Goal: Check status

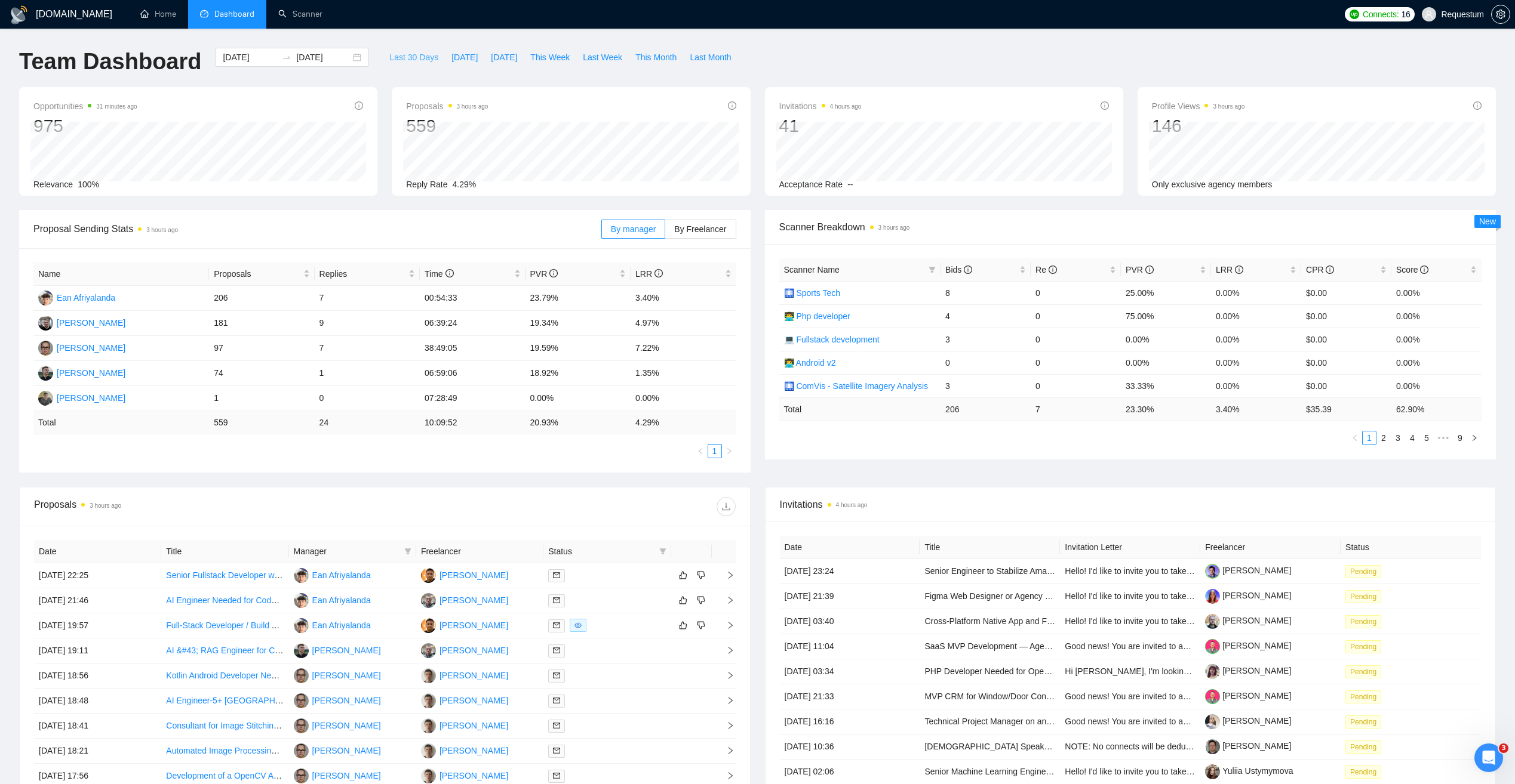
click at [389, 52] on span "Last 30 Days" at bounding box center [413, 57] width 49 height 13
type input "[DATE]"
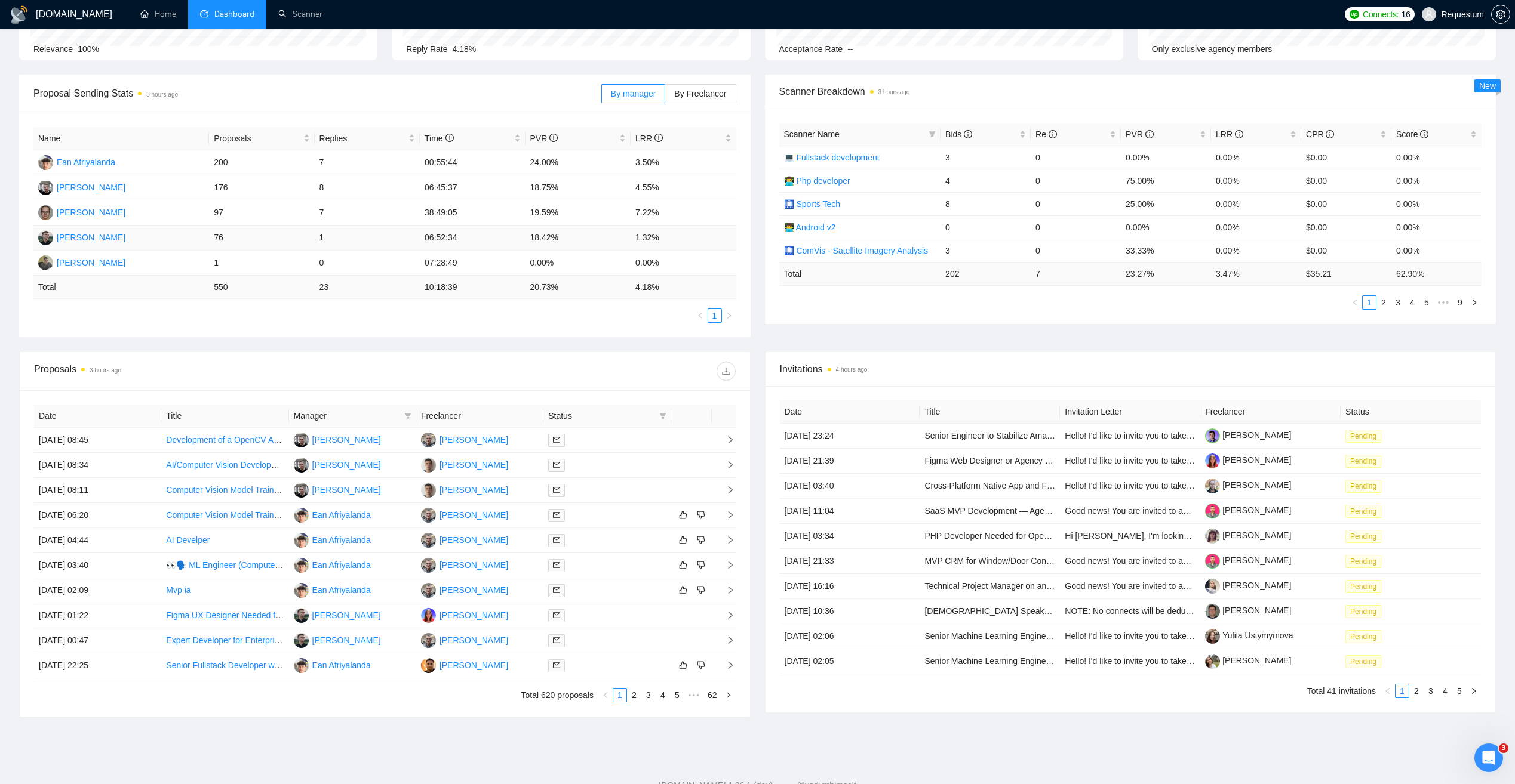
scroll to position [175, 0]
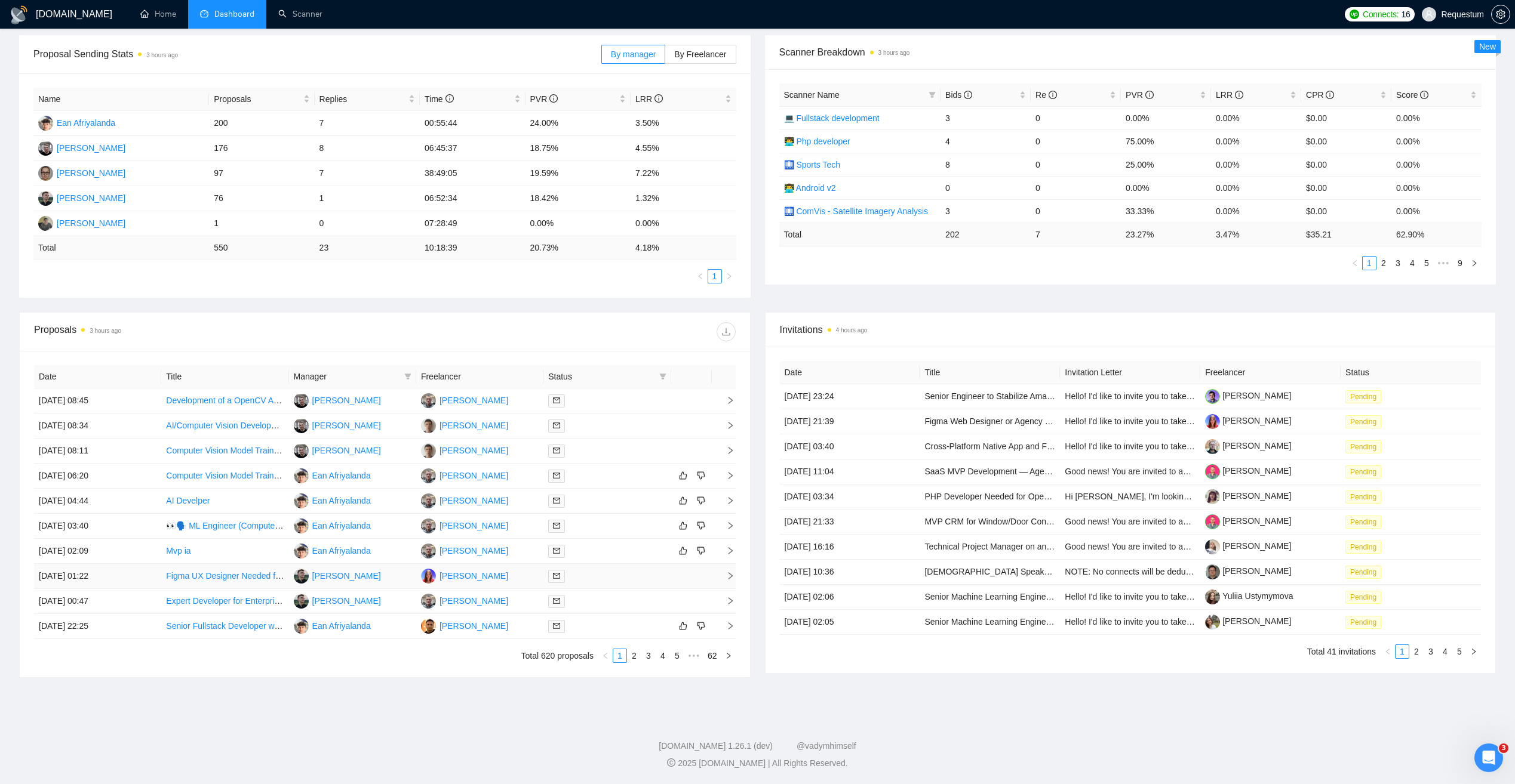
click at [599, 580] on div at bounding box center [607, 576] width 118 height 14
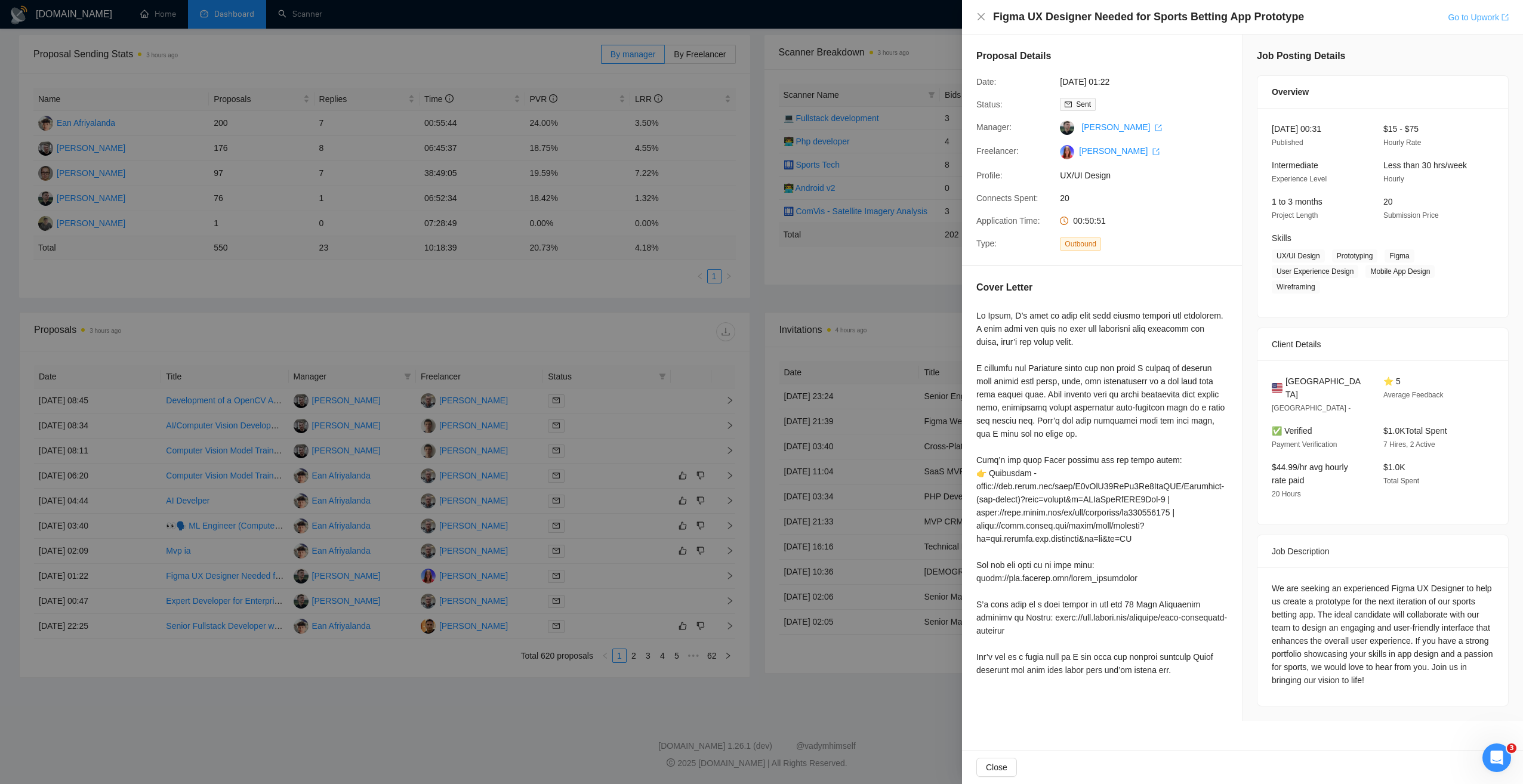
click at [1464, 17] on link "Go to Upwork" at bounding box center [1478, 17] width 61 height 9
click at [594, 653] on div at bounding box center [761, 392] width 1523 height 784
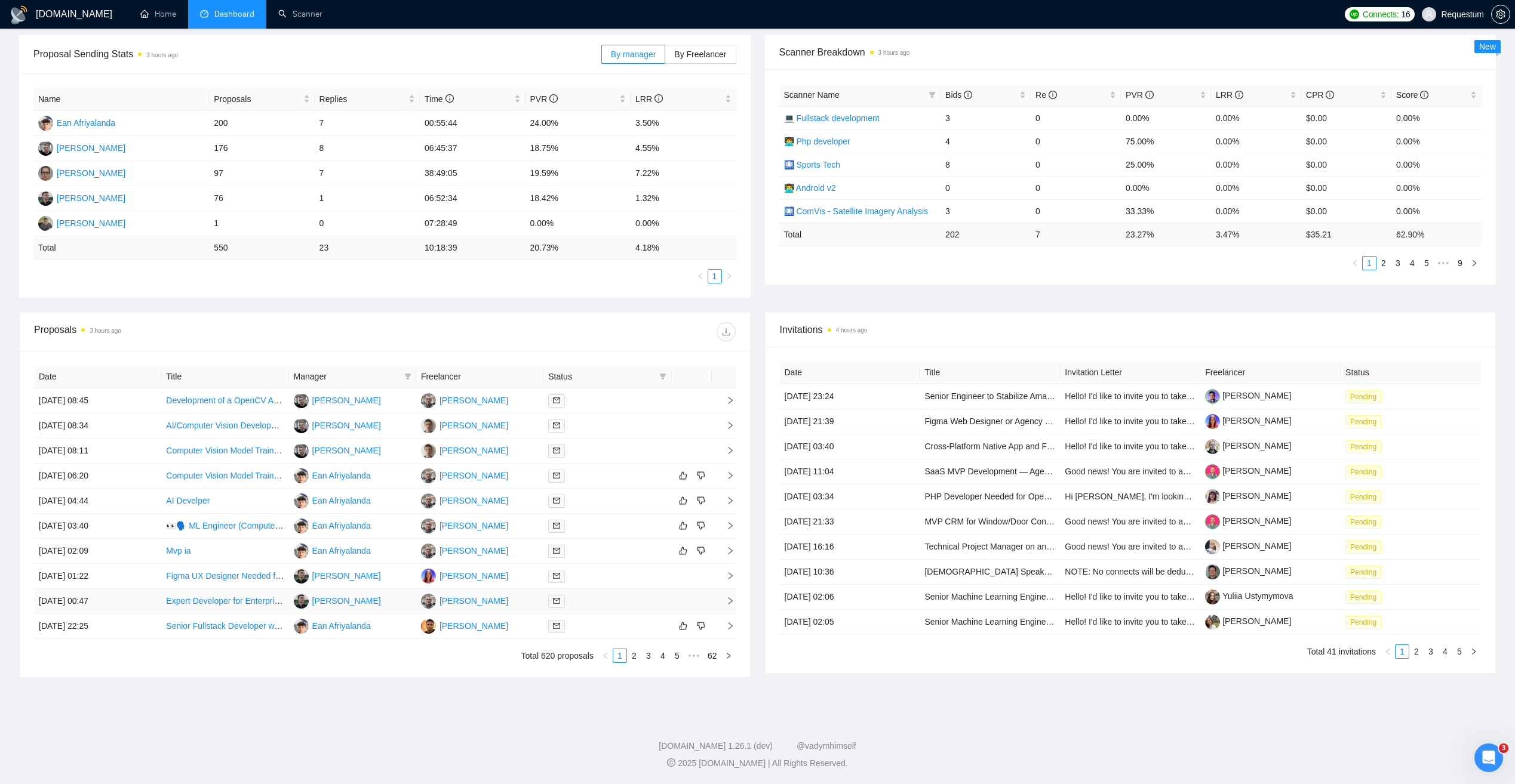
click at [608, 597] on div at bounding box center [607, 601] width 118 height 14
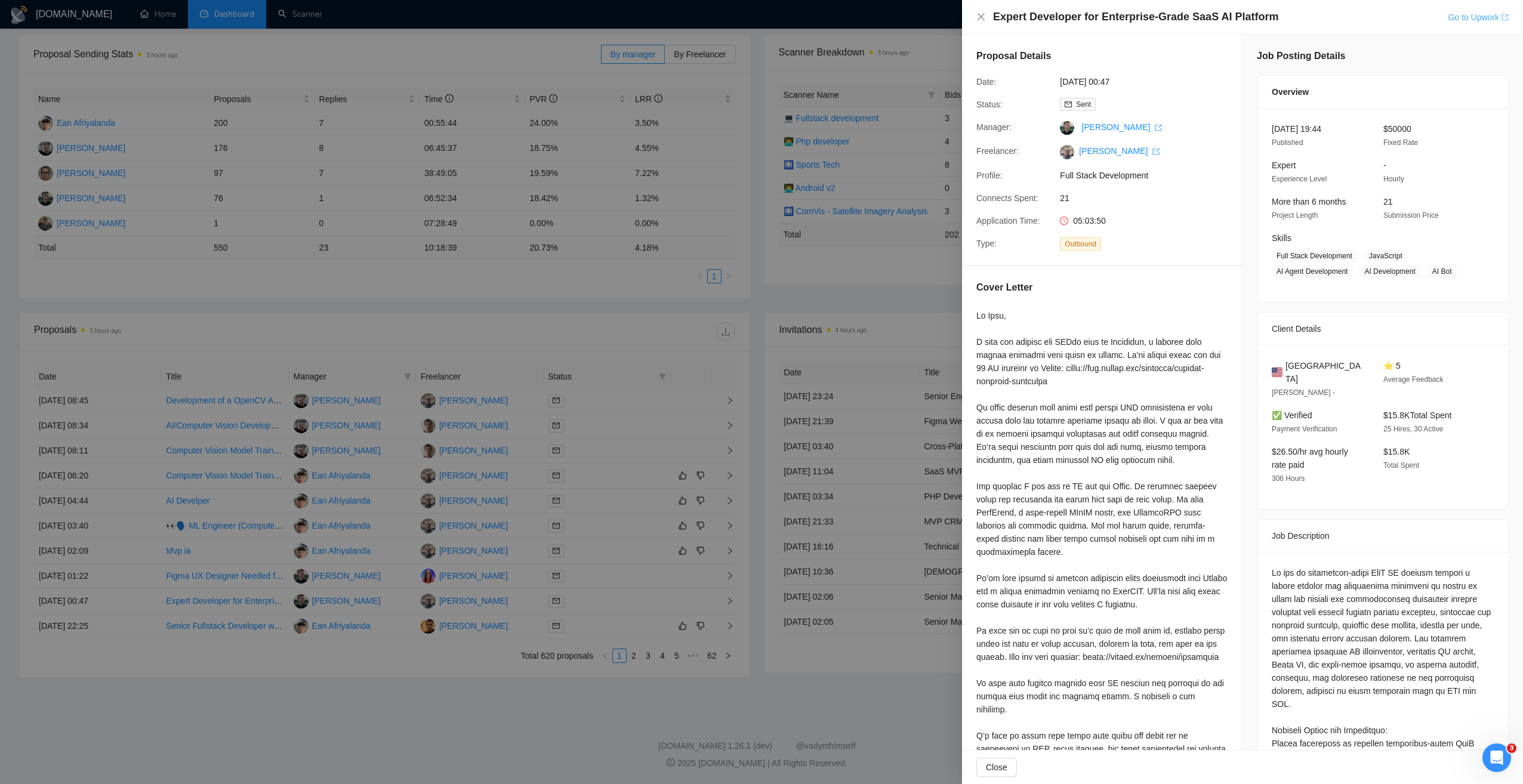
click at [1466, 14] on link "Go to Upwork" at bounding box center [1478, 17] width 61 height 9
click at [510, 689] on div at bounding box center [761, 392] width 1523 height 784
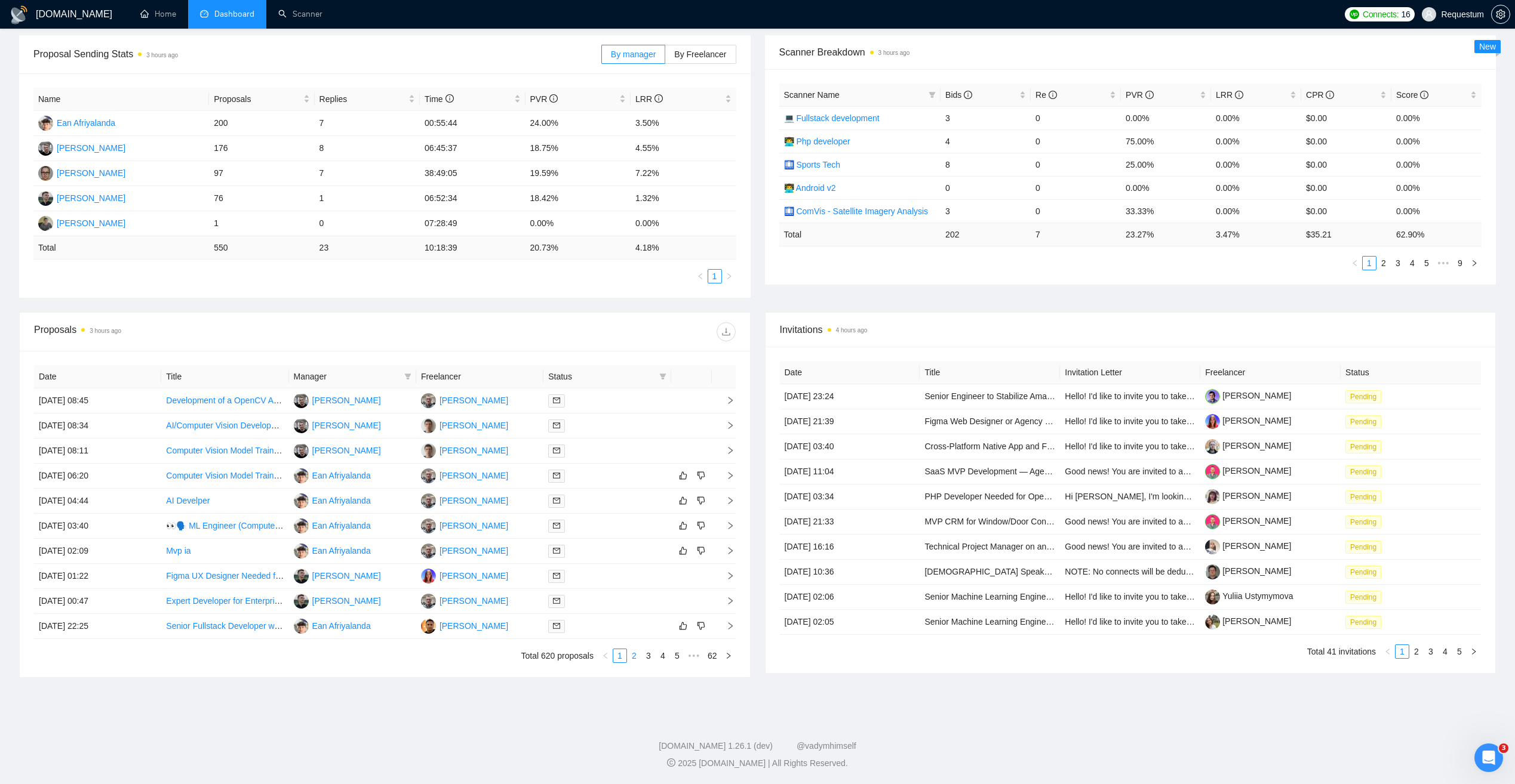
click at [634, 658] on link "2" at bounding box center [634, 656] width 13 height 13
click at [506, 682] on div "Proposals 3 hours ago Date Title Manager Freelancer Status [DATE] 21:46 AI Engi…" at bounding box center [757, 502] width 1491 height 380
click at [591, 446] on div at bounding box center [607, 451] width 118 height 14
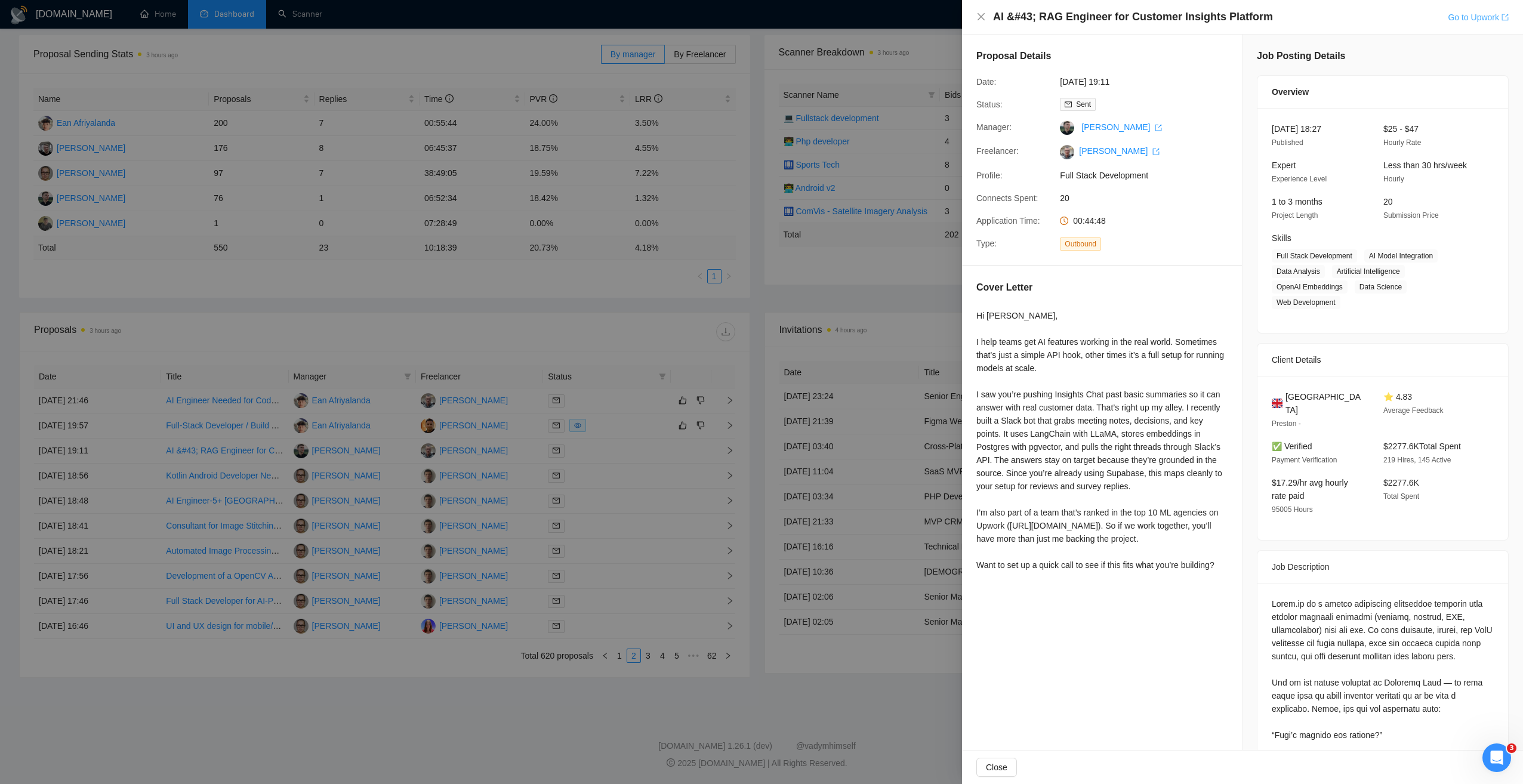
click at [1472, 15] on link "Go to Upwork" at bounding box center [1478, 17] width 61 height 9
click at [496, 361] on div at bounding box center [761, 392] width 1523 height 784
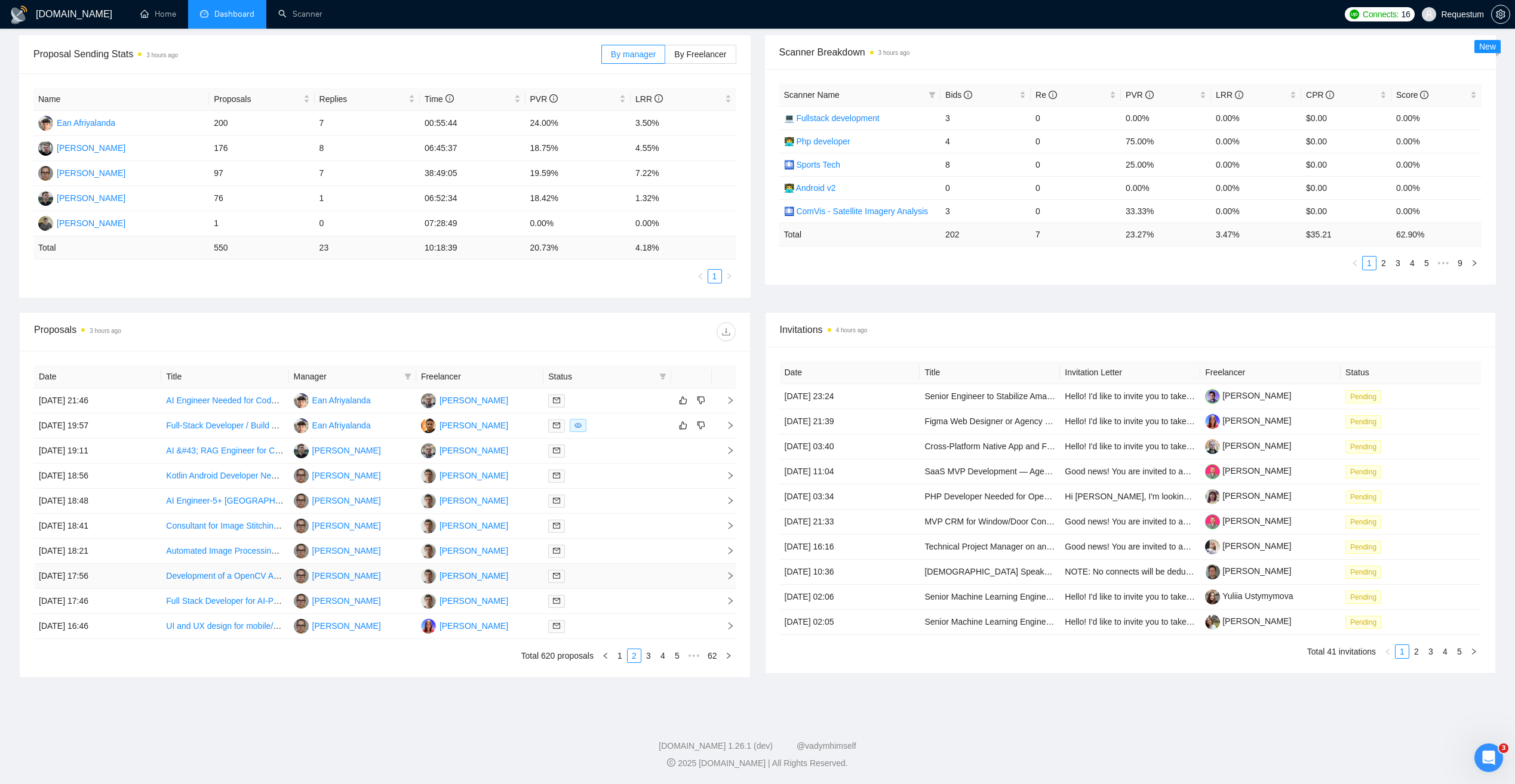
click at [602, 571] on div at bounding box center [607, 576] width 118 height 14
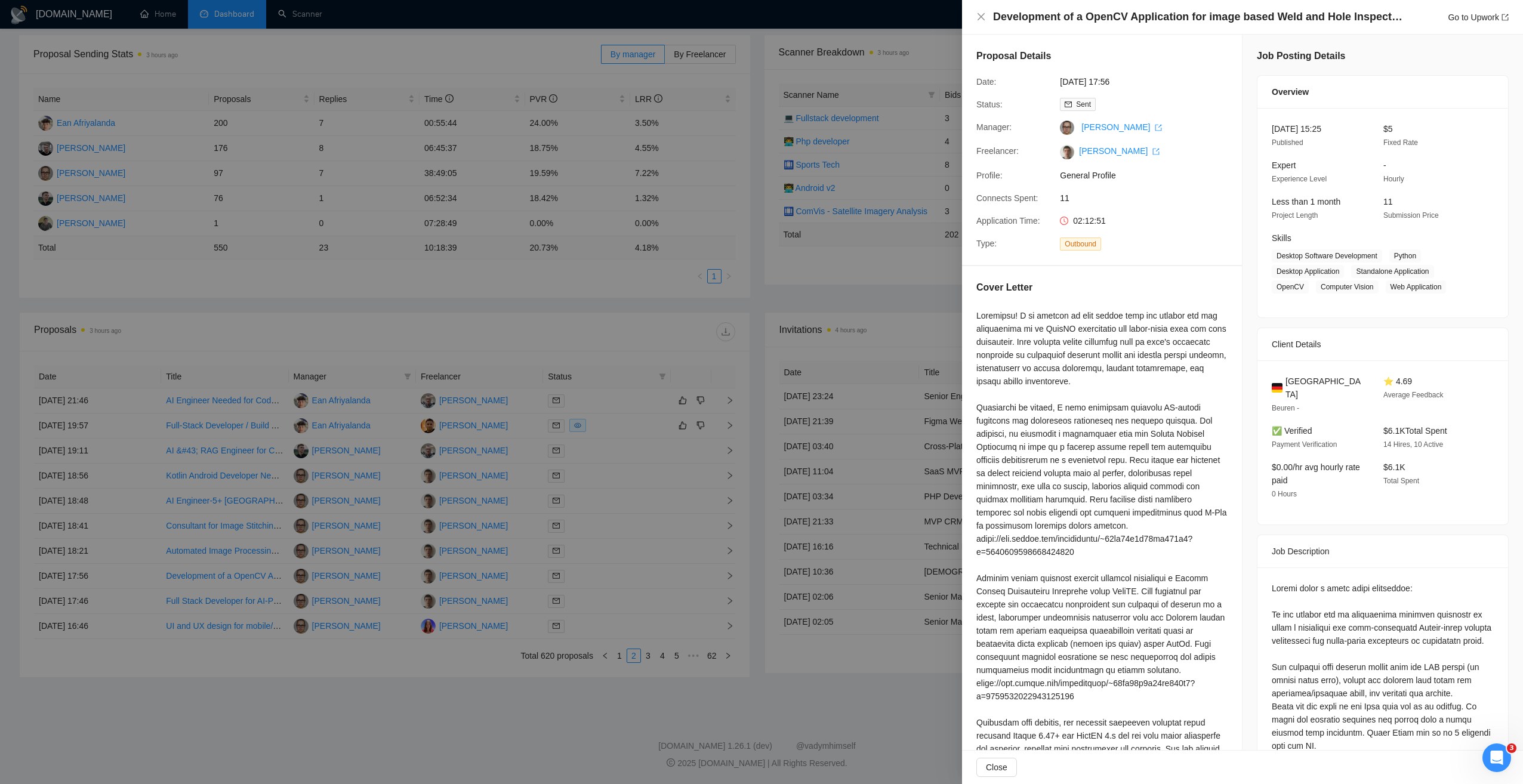
click at [597, 666] on div at bounding box center [761, 392] width 1523 height 784
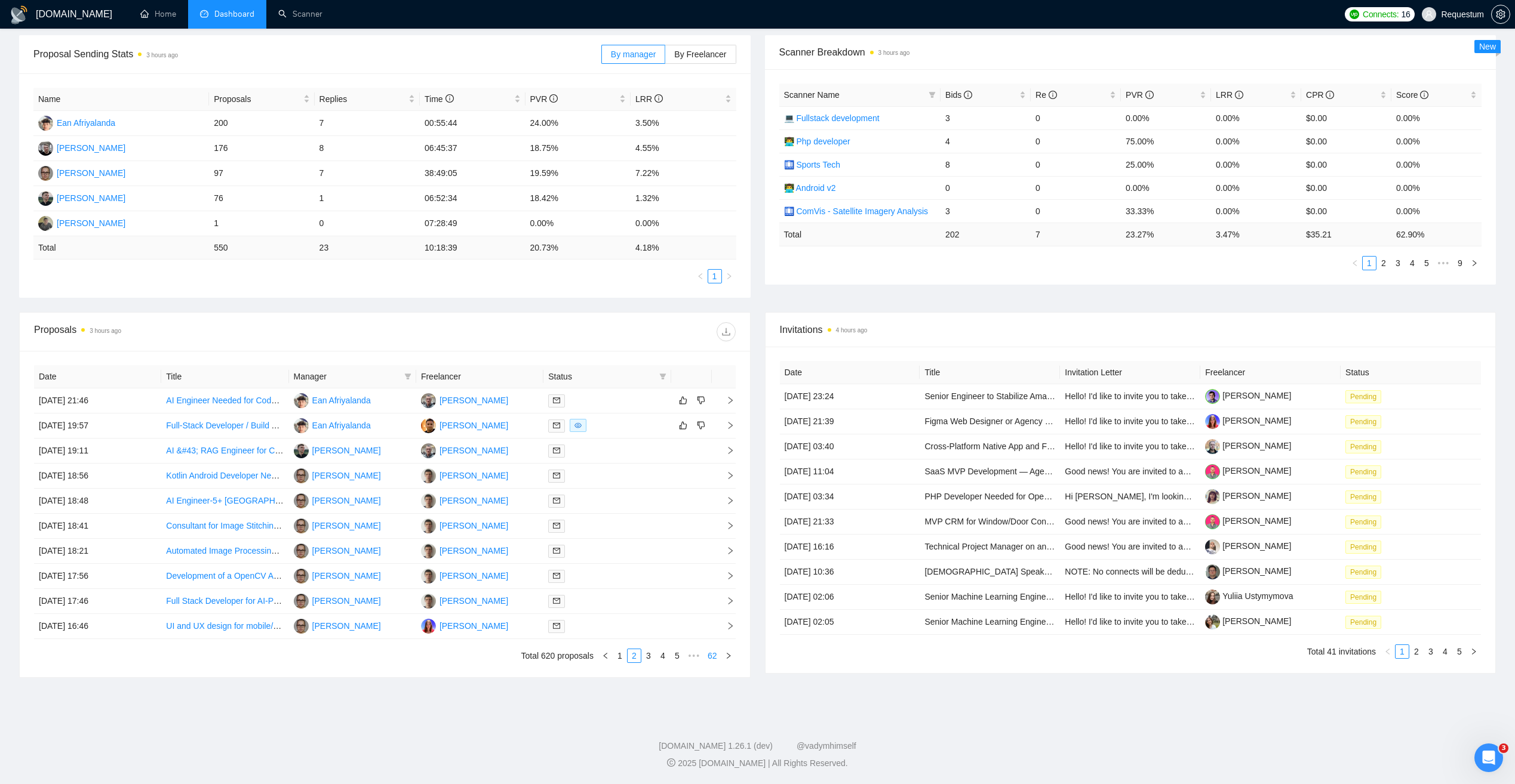
click at [717, 658] on link "62" at bounding box center [712, 656] width 17 height 13
click at [608, 657] on link "1" at bounding box center [606, 656] width 13 height 13
click at [729, 654] on icon "right" at bounding box center [729, 656] width 7 height 7
click at [612, 604] on div at bounding box center [607, 601] width 118 height 14
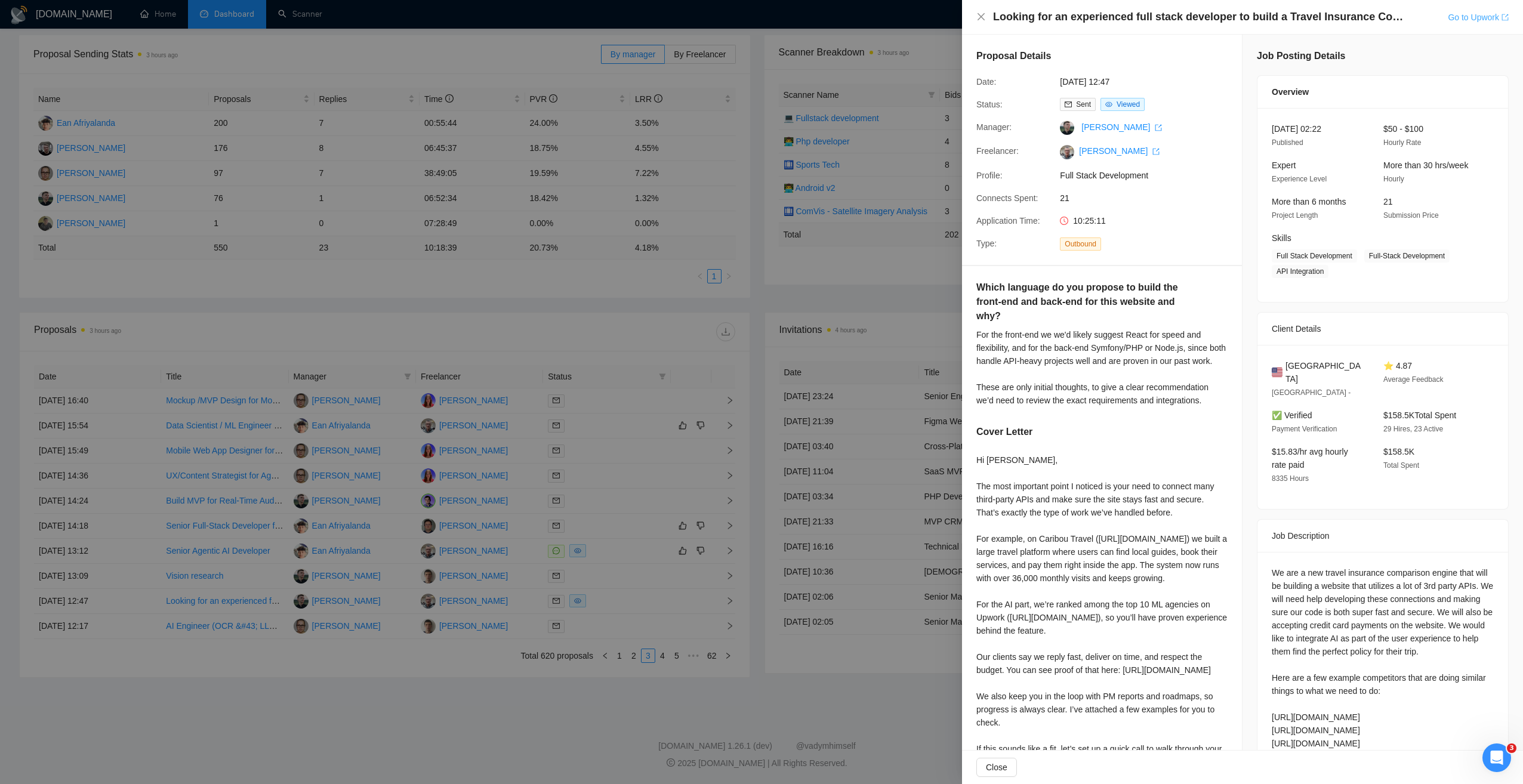
click at [1472, 17] on link "Go to Upwork" at bounding box center [1478, 17] width 61 height 9
click at [605, 693] on div at bounding box center [761, 392] width 1523 height 784
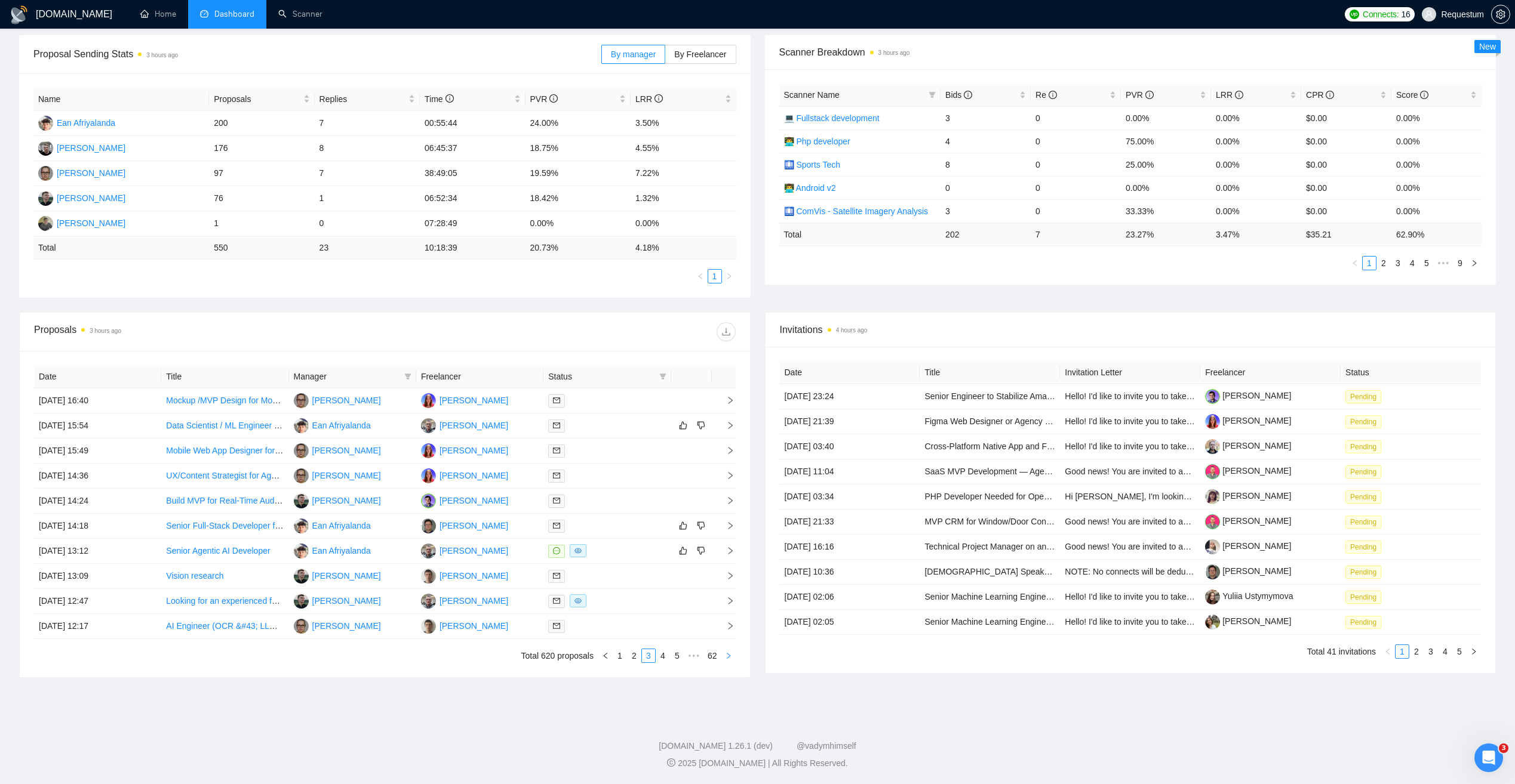
click at [728, 655] on icon "right" at bounding box center [728, 656] width 4 height 6
click at [726, 655] on icon "right" at bounding box center [729, 656] width 7 height 7
click at [589, 656] on link "1" at bounding box center [586, 656] width 13 height 13
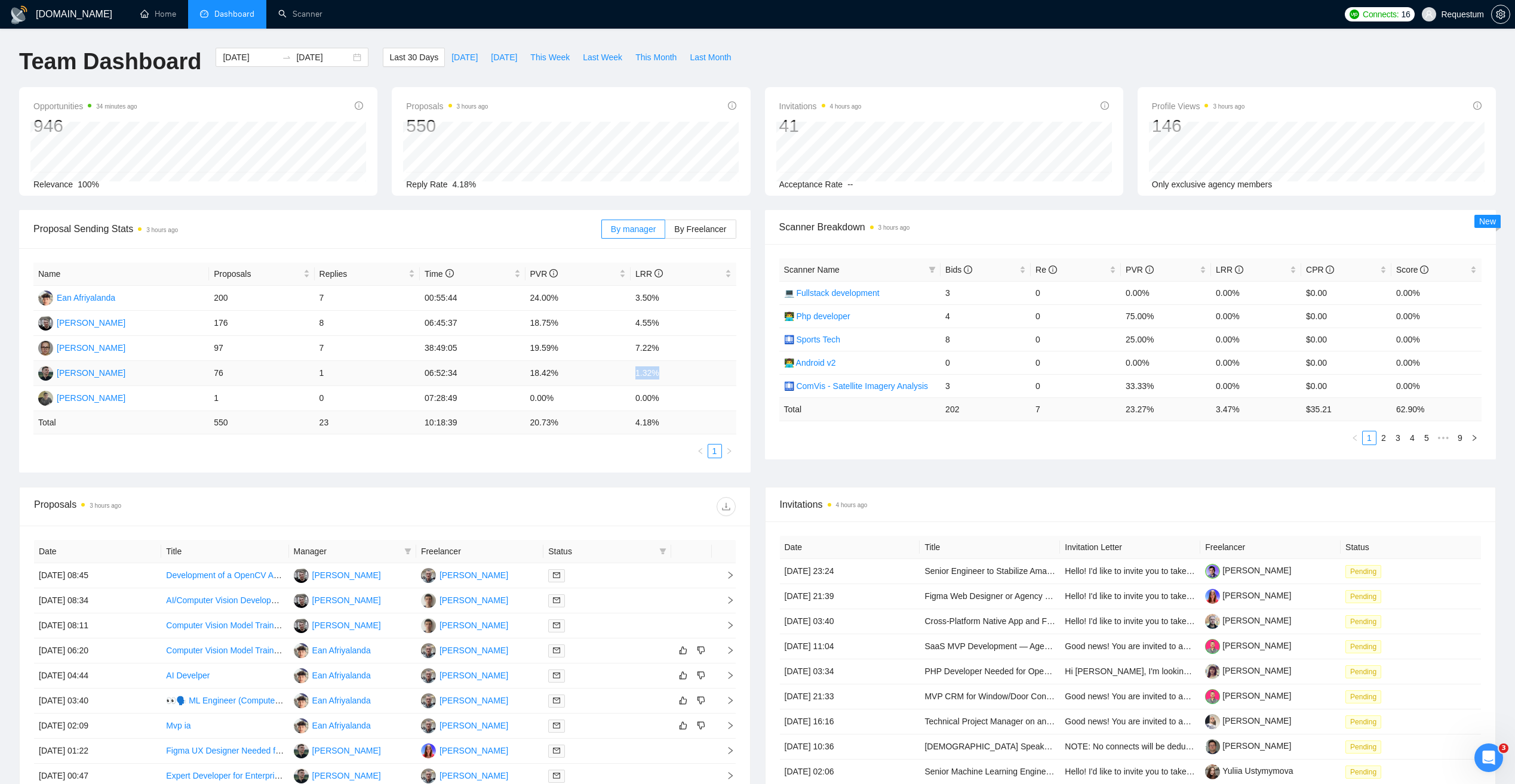
drag, startPoint x: 655, startPoint y: 374, endPoint x: 670, endPoint y: 375, distance: 15.0
click at [670, 375] on td "1.32%" at bounding box center [683, 374] width 105 height 25
